Goal: Information Seeking & Learning: Learn about a topic

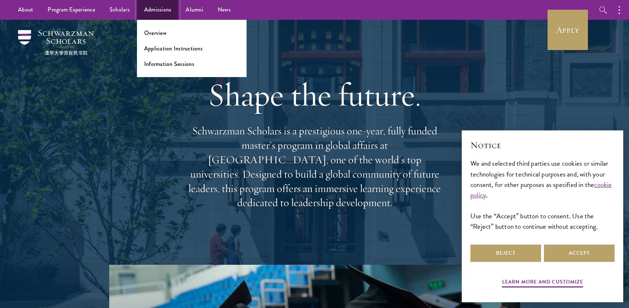
click at [149, 9] on link "Admissions" at bounding box center [158, 10] width 42 height 20
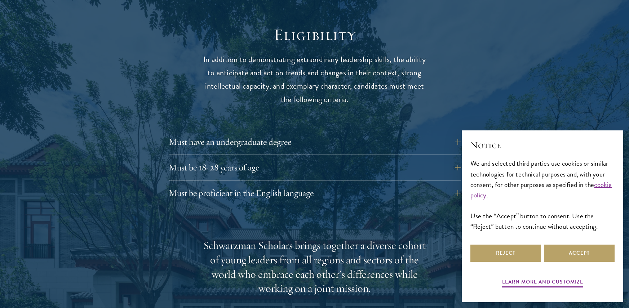
scroll to position [974, 0]
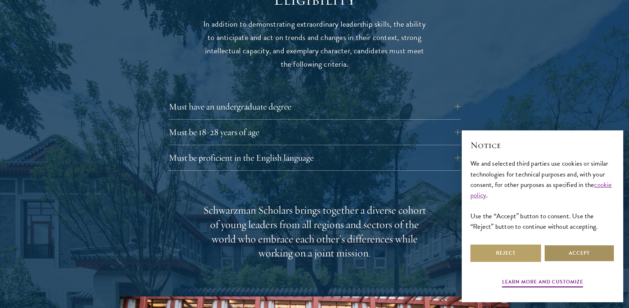
click at [578, 254] on button "Accept" at bounding box center [579, 253] width 71 height 17
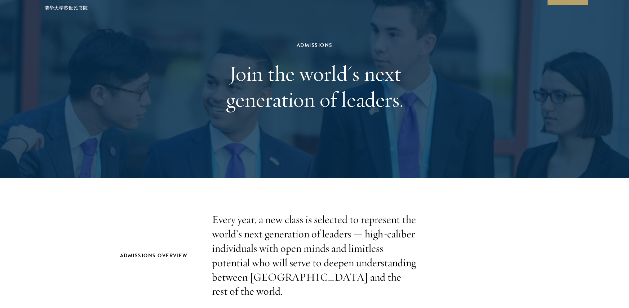
scroll to position [0, 0]
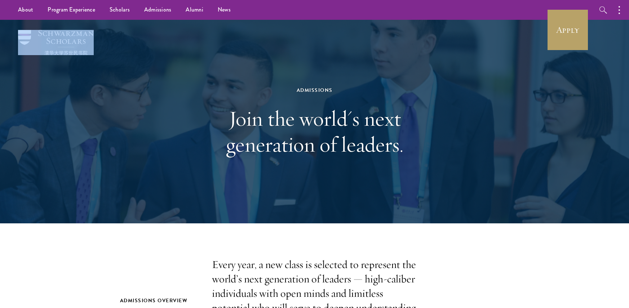
drag, startPoint x: 102, startPoint y: 41, endPoint x: 47, endPoint y: 35, distance: 55.9
click at [55, 35] on div "Admissions Join the world's next generation of leaders." at bounding box center [314, 122] width 519 height 204
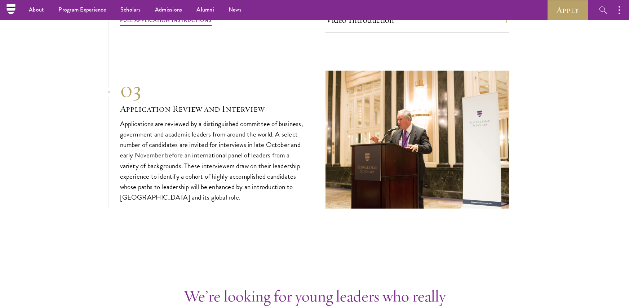
scroll to position [2381, 0]
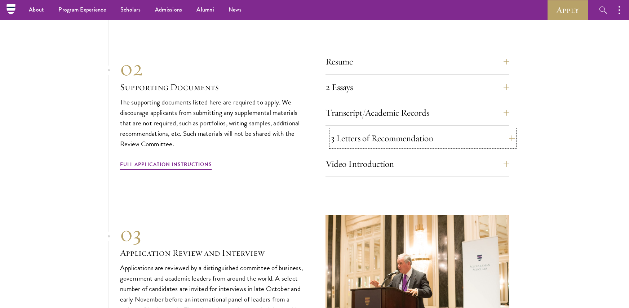
click at [447, 137] on button "3 Letters of Recommendation" at bounding box center [423, 138] width 184 height 17
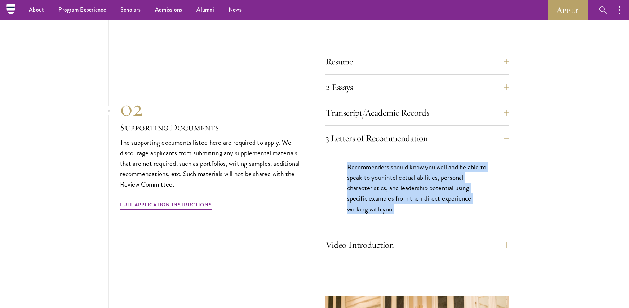
drag, startPoint x: 346, startPoint y: 162, endPoint x: 403, endPoint y: 201, distance: 69.8
click at [403, 201] on div "Recommenders should know you well and be able to speak to your intellectual abi…" at bounding box center [418, 191] width 184 height 81
click at [403, 201] on p "Recommenders should know you well and be able to speak to your intellectual abi…" at bounding box center [417, 188] width 141 height 52
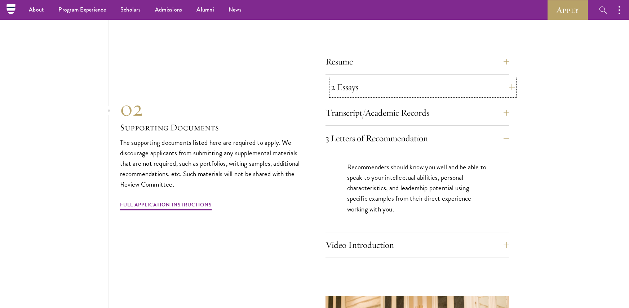
click at [434, 89] on button "2 Essays" at bounding box center [423, 87] width 184 height 17
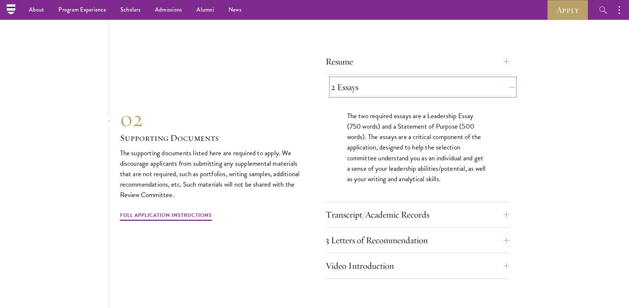
click at [434, 89] on button "2 Essays" at bounding box center [423, 87] width 184 height 17
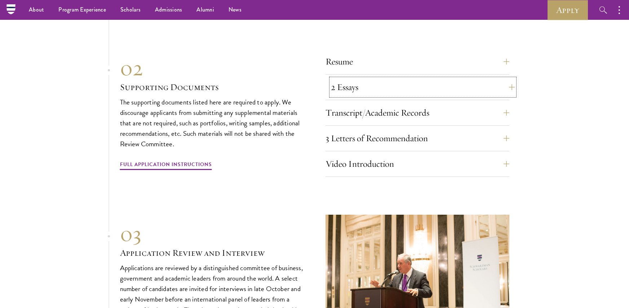
click at [434, 89] on button "2 Essays" at bounding box center [423, 87] width 184 height 17
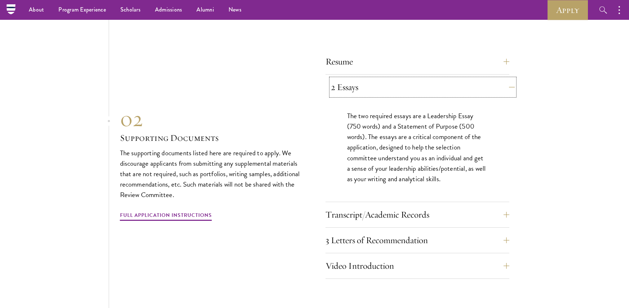
click at [434, 89] on button "2 Essays" at bounding box center [423, 87] width 184 height 17
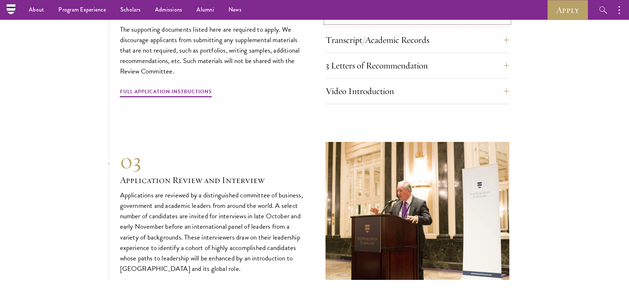
scroll to position [2453, 0]
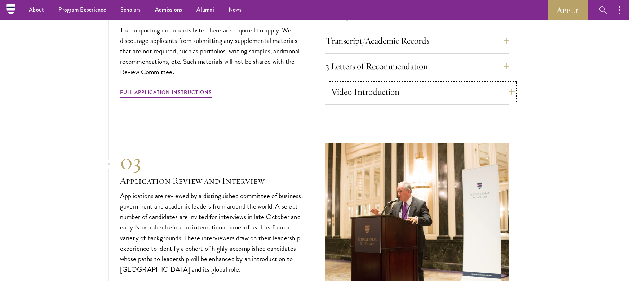
click at [428, 90] on button "Video Introduction" at bounding box center [423, 91] width 184 height 17
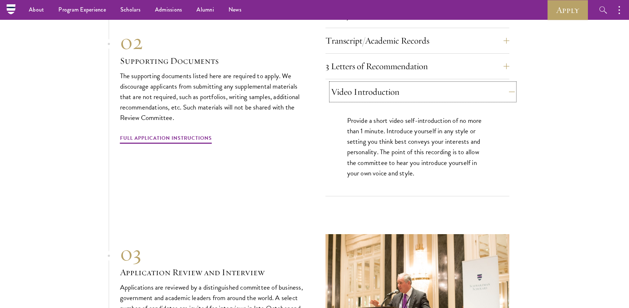
click at [427, 88] on button "Video Introduction" at bounding box center [423, 91] width 184 height 17
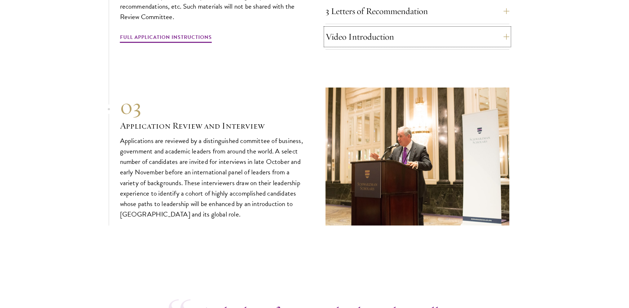
scroll to position [2597, 0]
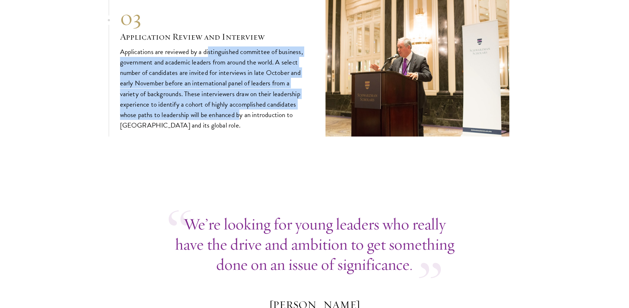
drag, startPoint x: 210, startPoint y: 49, endPoint x: 240, endPoint y: 113, distance: 70.2
click at [240, 113] on p "Applications are reviewed by a distinguished committee of business, government …" at bounding box center [212, 89] width 184 height 84
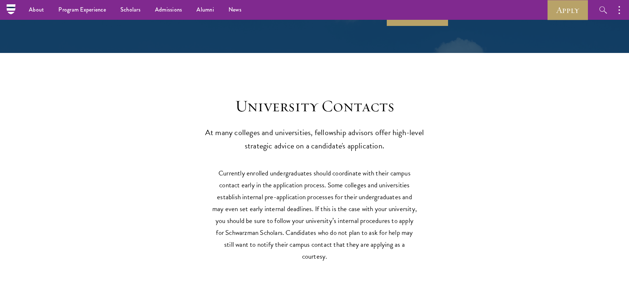
scroll to position [3138, 0]
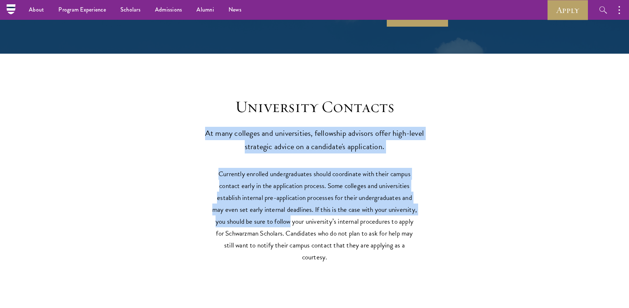
drag, startPoint x: 202, startPoint y: 130, endPoint x: 232, endPoint y: 148, distance: 34.8
click at [290, 220] on div "University Contacts At many colleges and universities, fellowship advisors offe…" at bounding box center [314, 240] width 629 height 331
click at [197, 9] on link "Alumni" at bounding box center [205, 10] width 32 height 20
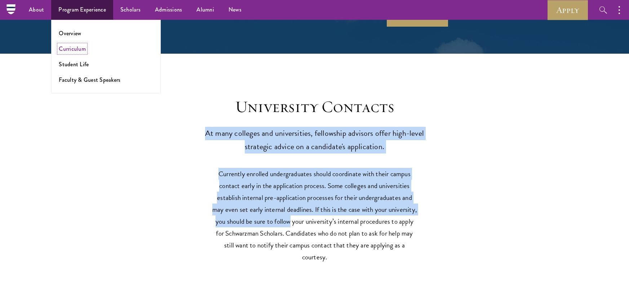
click at [79, 51] on link "Curriculum" at bounding box center [72, 49] width 27 height 8
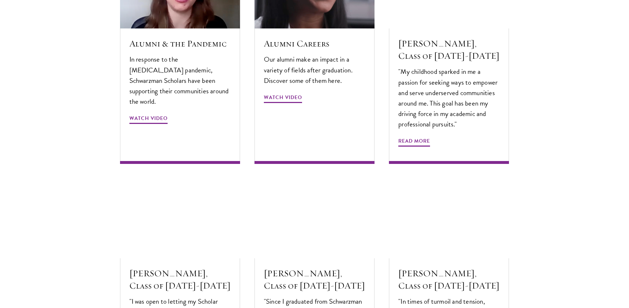
scroll to position [2345, 0]
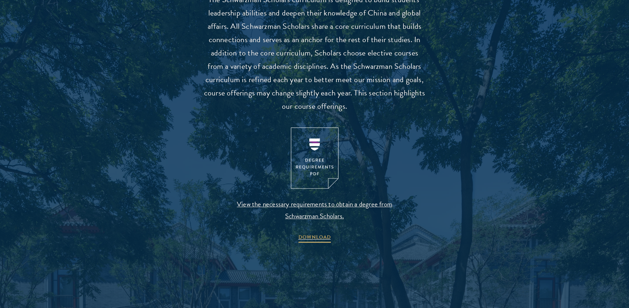
scroll to position [685, 0]
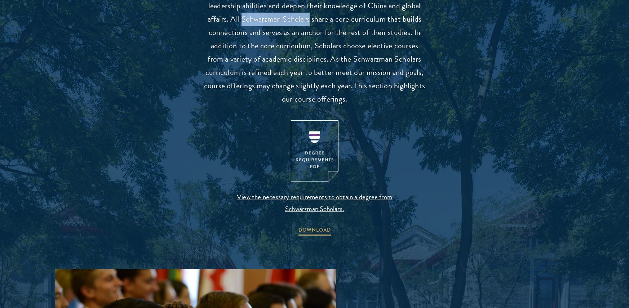
drag, startPoint x: 244, startPoint y: 19, endPoint x: 311, endPoint y: 18, distance: 66.7
click at [311, 18] on p "The Schwarzman Scholars curriculum is designed to build students’ leadership ab…" at bounding box center [315, 46] width 224 height 120
copy p "Schwarzman Scholars"
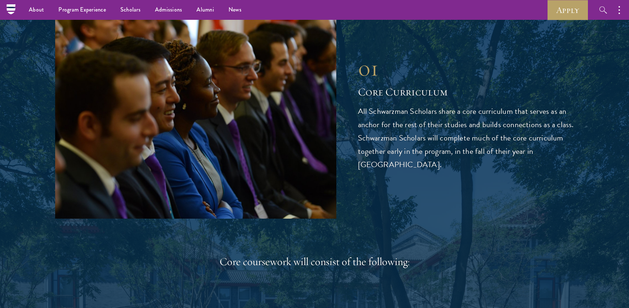
scroll to position [866, 0]
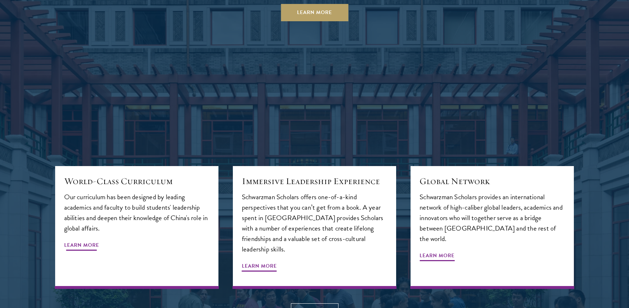
scroll to position [849, 0]
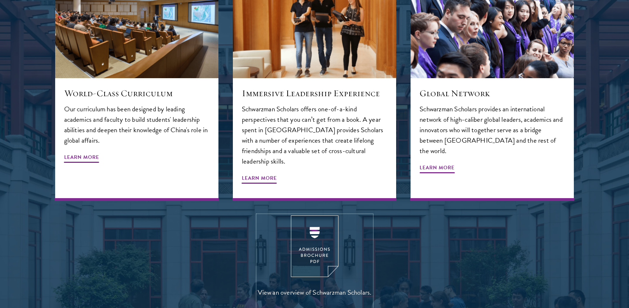
click at [337, 226] on img at bounding box center [315, 247] width 48 height 62
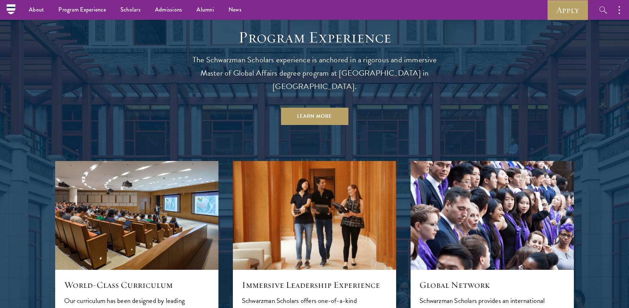
scroll to position [597, 0]
